Goal: Book appointment/travel/reservation

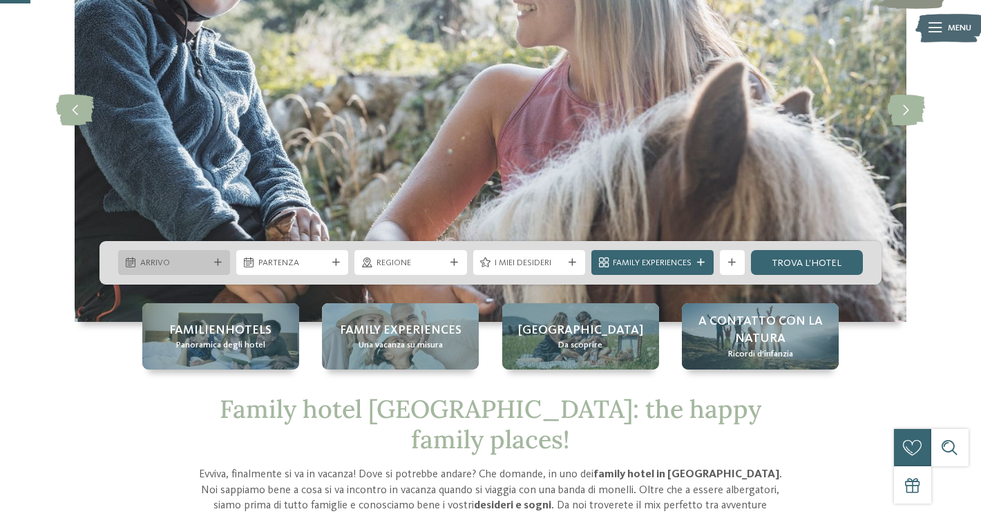
scroll to position [163, 0]
click at [182, 261] on span "Arrivo" at bounding box center [174, 263] width 68 height 12
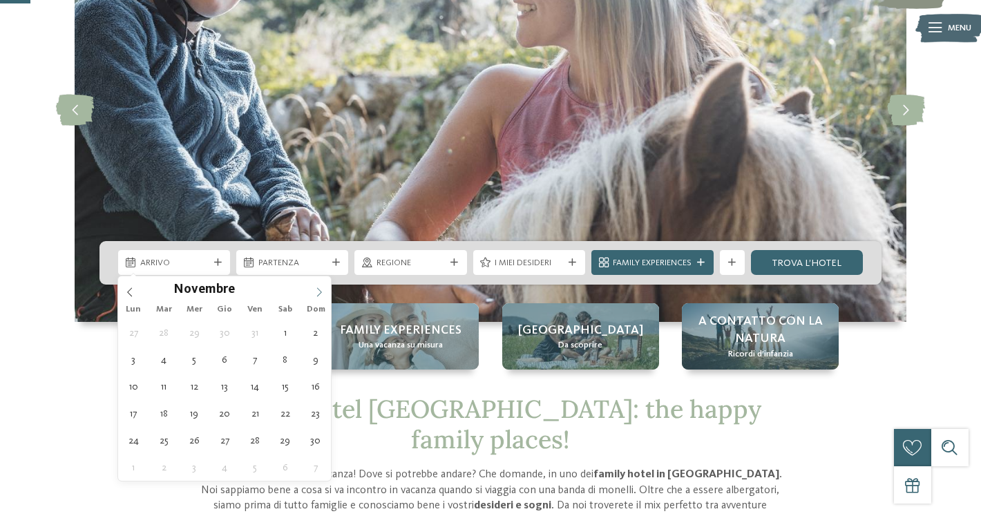
click at [314, 290] on icon at bounding box center [319, 292] width 10 height 10
click at [321, 292] on icon at bounding box center [319, 292] width 5 height 9
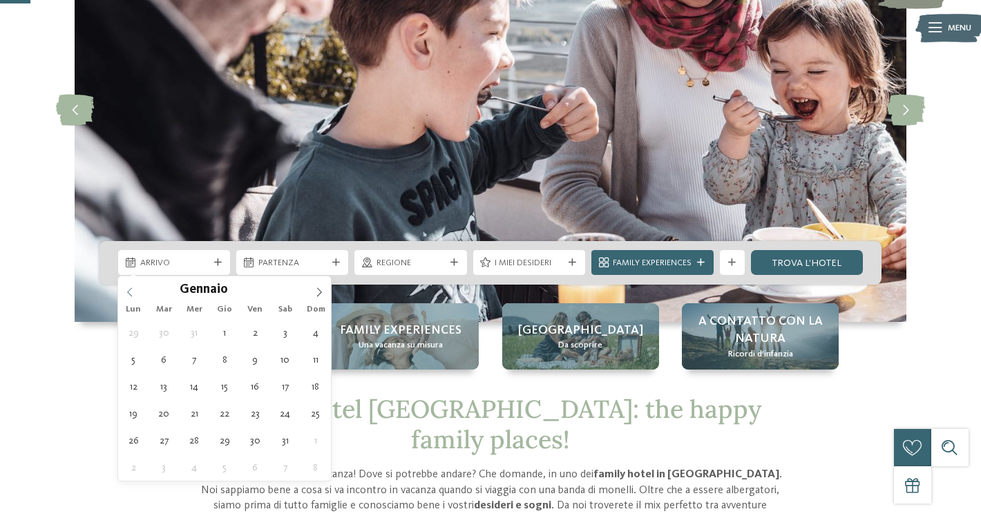
type input "****"
click at [132, 293] on icon at bounding box center [130, 292] width 10 height 10
type div "[DATE]"
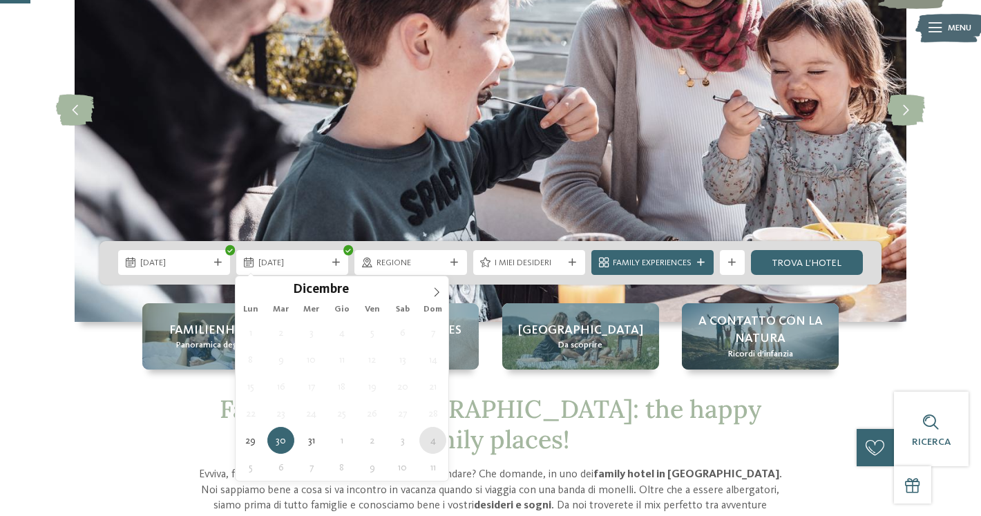
type div "[DATE]"
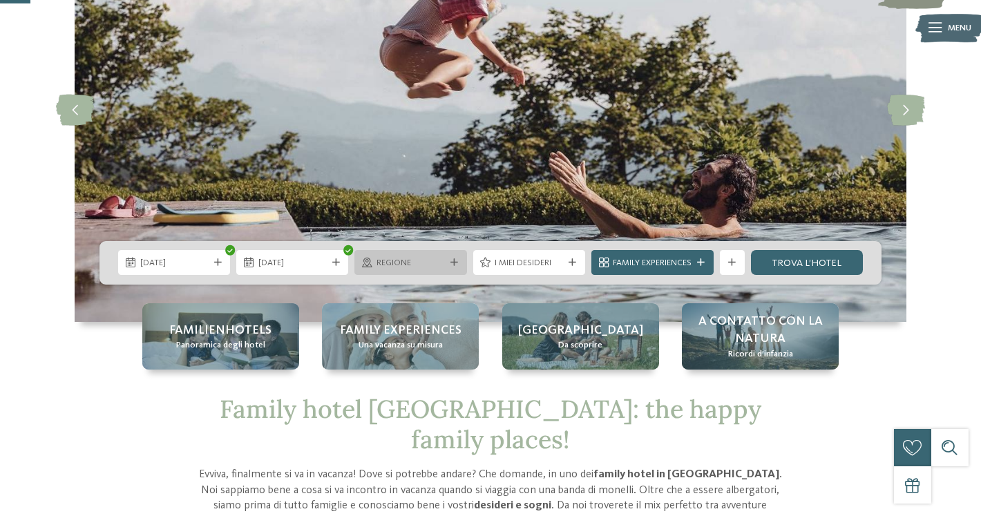
click at [443, 265] on div "Regione" at bounding box center [410, 262] width 75 height 13
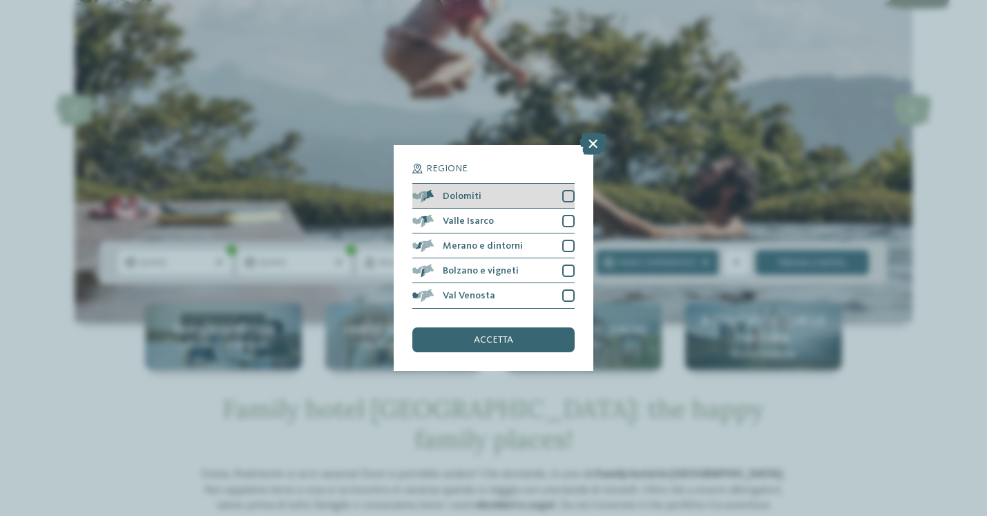
click at [568, 190] on div at bounding box center [568, 196] width 12 height 12
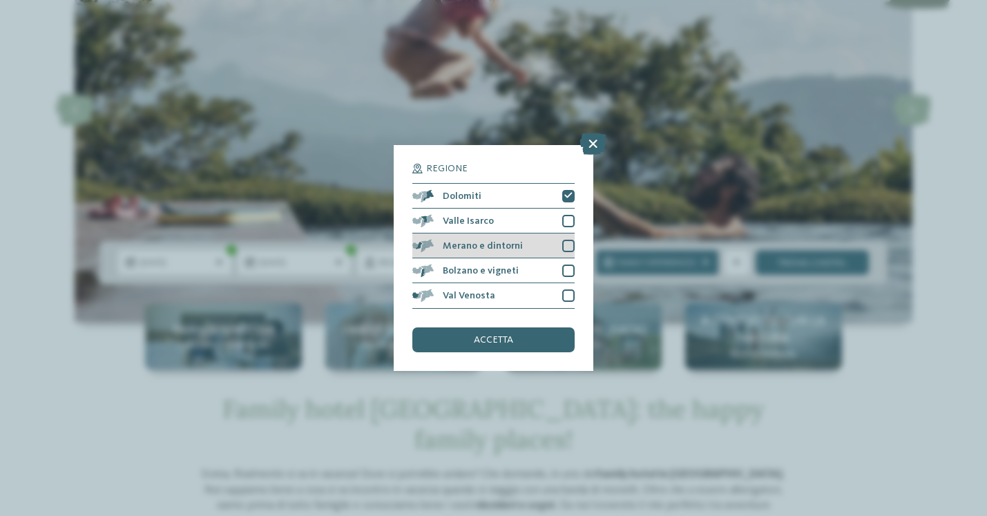
click at [568, 240] on div at bounding box center [568, 246] width 12 height 12
click at [567, 215] on div at bounding box center [568, 221] width 12 height 12
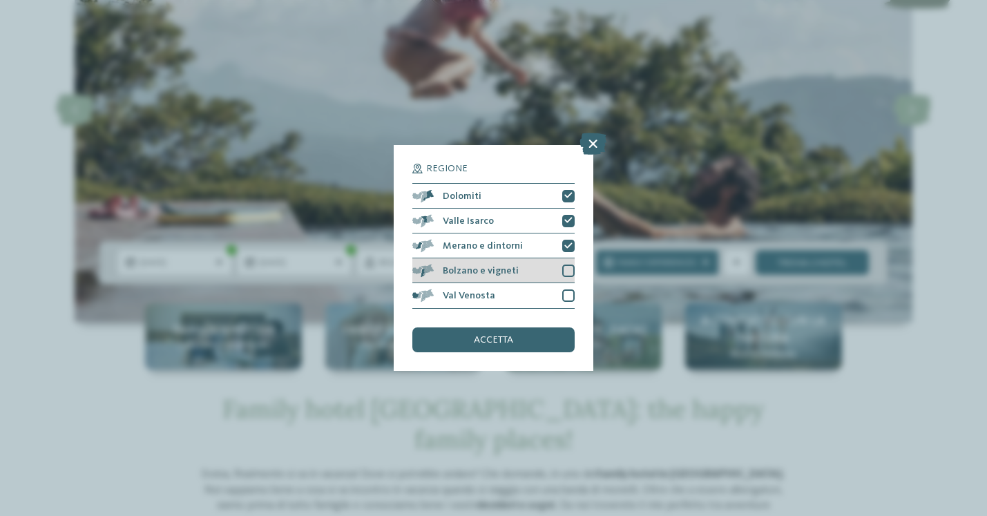
click at [567, 265] on div at bounding box center [568, 271] width 12 height 12
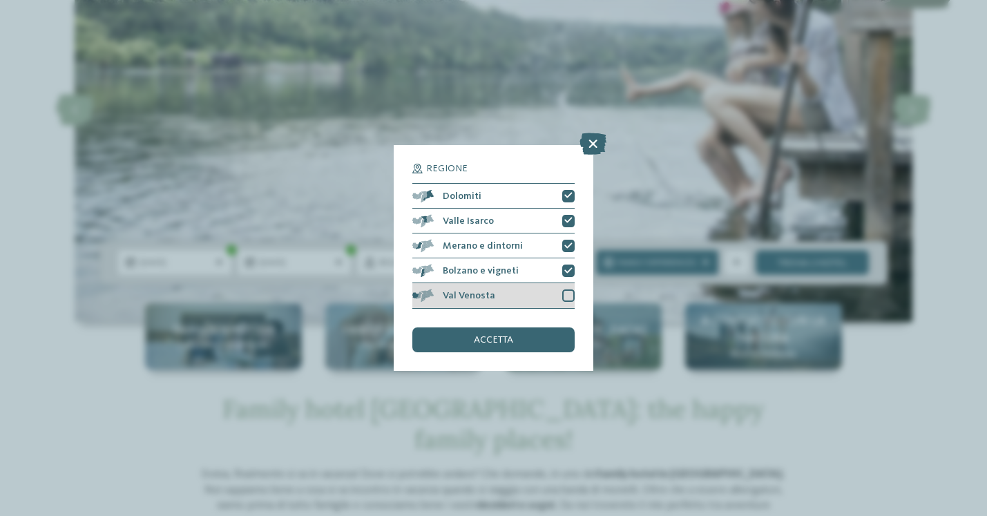
click at [568, 283] on div "Val Venosta" at bounding box center [493, 295] width 162 height 25
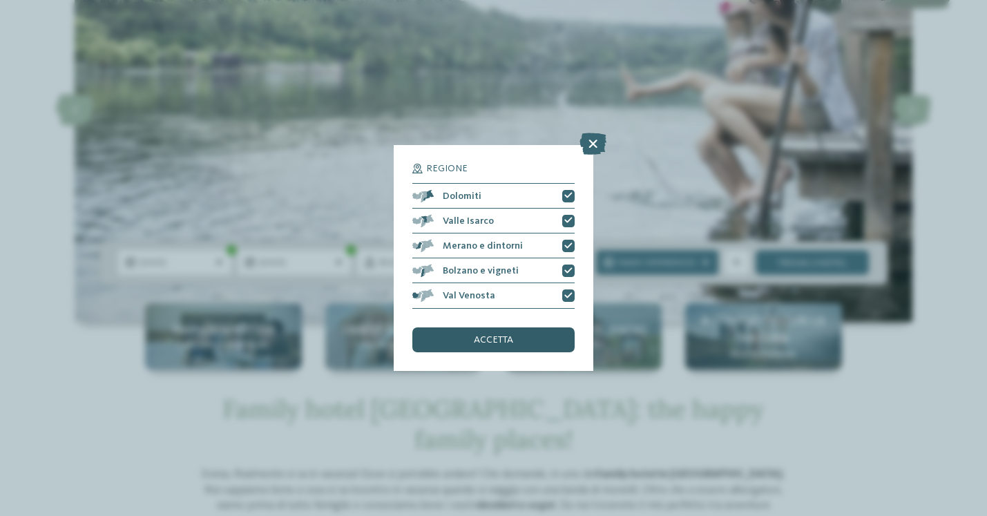
click at [499, 335] on span "accetta" at bounding box center [493, 340] width 39 height 10
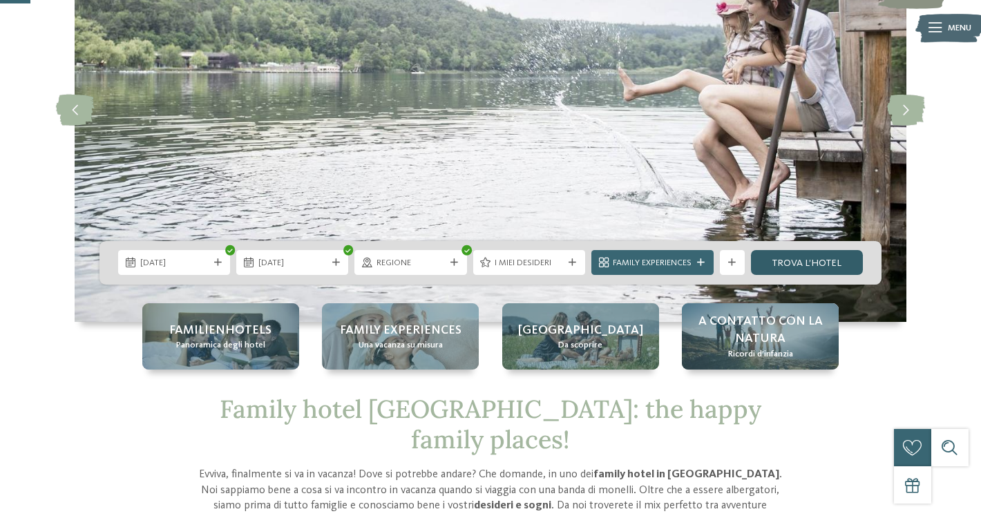
click at [798, 262] on link "trova l’hotel" at bounding box center [807, 262] width 112 height 25
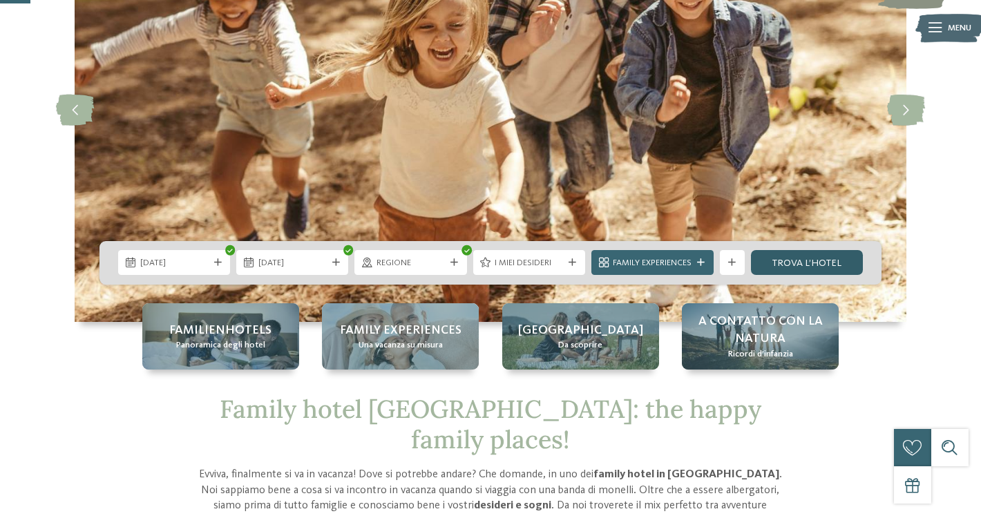
scroll to position [0, 0]
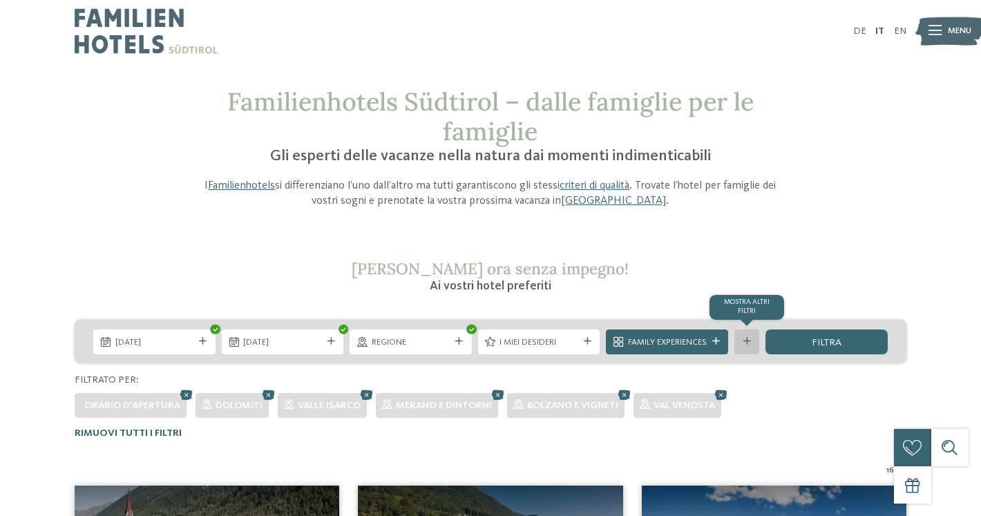
click at [749, 346] on div "mostra altri filtri" at bounding box center [746, 341] width 25 height 25
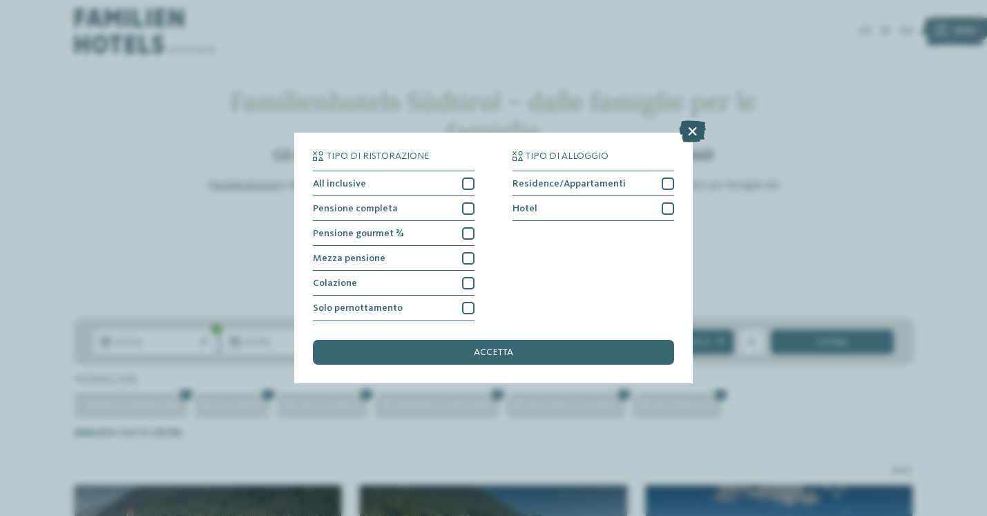
click at [694, 121] on icon at bounding box center [692, 132] width 27 height 22
